Goal: Navigation & Orientation: Find specific page/section

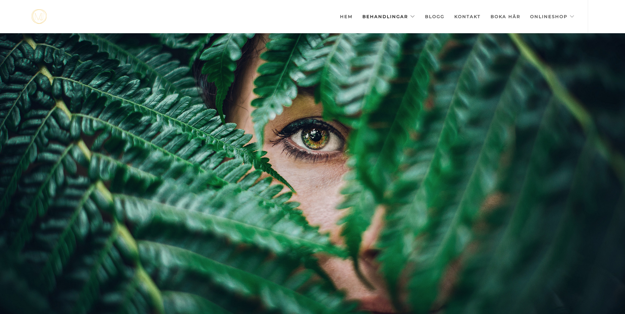
click at [404, 11] on link "Behandlingar" at bounding box center [388, 16] width 53 height 33
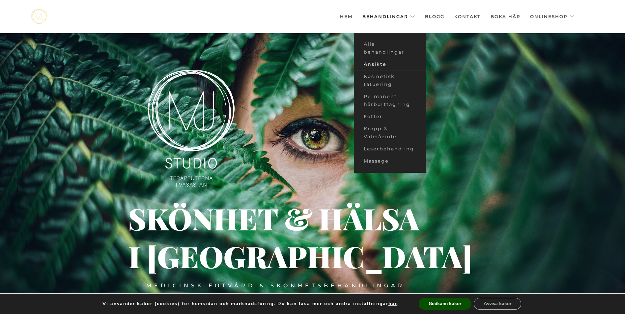
click at [378, 63] on link "Ansikte" at bounding box center [390, 64] width 72 height 12
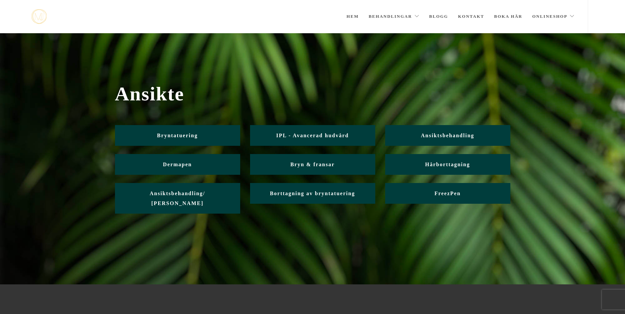
click at [396, 16] on link "Behandlingar" at bounding box center [393, 16] width 51 height 33
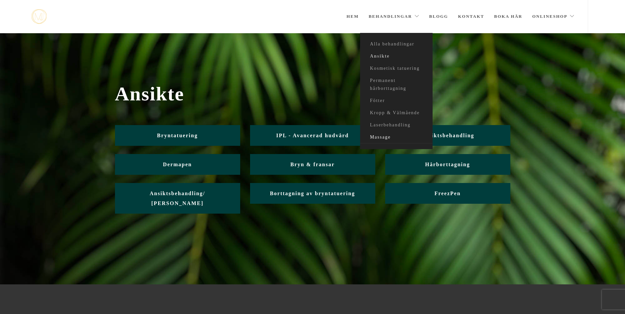
click at [385, 138] on link "Massage" at bounding box center [396, 137] width 72 height 12
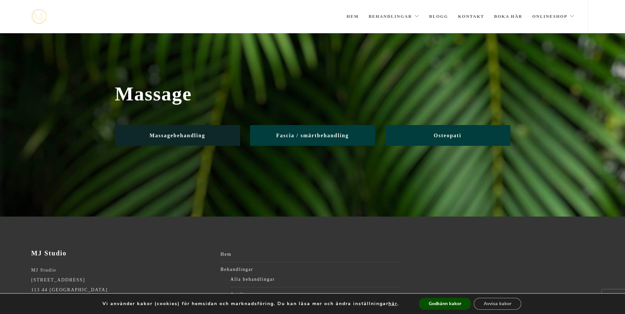
click at [188, 139] on link "Massagebehandling" at bounding box center [177, 135] width 125 height 21
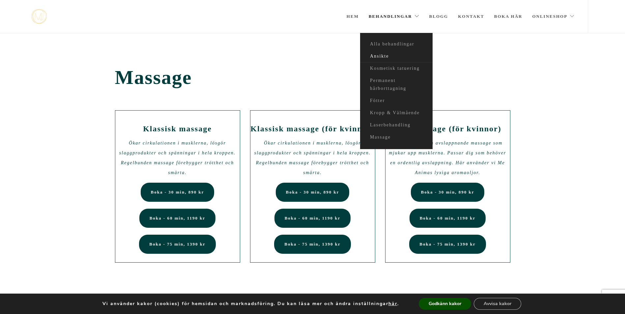
click at [373, 59] on link "Ansikte" at bounding box center [396, 56] width 72 height 12
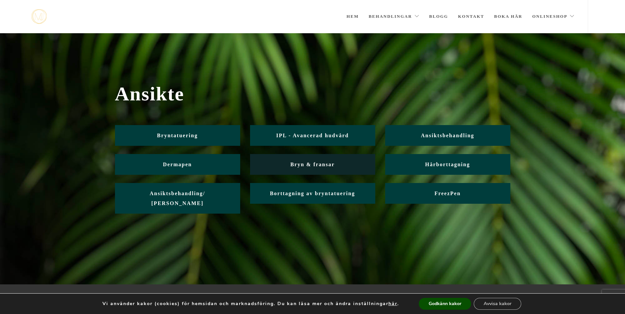
click at [285, 169] on link "Bryn & fransar" at bounding box center [312, 164] width 125 height 21
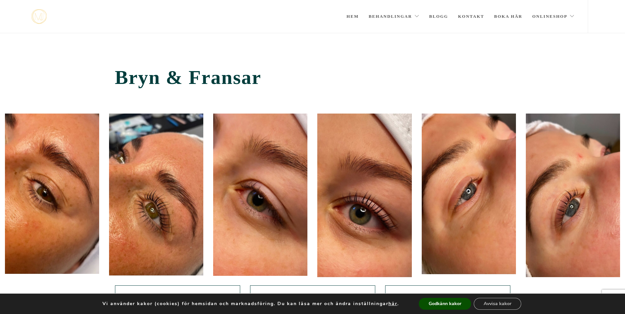
click at [43, 17] on img at bounding box center [38, 16] width 15 height 15
